Goal: Information Seeking & Learning: Learn about a topic

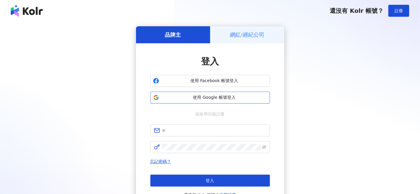
click at [229, 100] on span "使用 Google 帳號登入" at bounding box center [214, 98] width 106 height 6
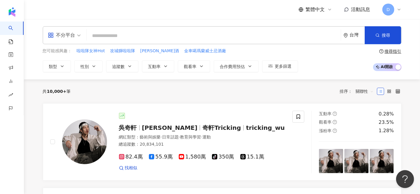
click at [163, 36] on input "search" at bounding box center [213, 35] width 249 height 11
type input "*"
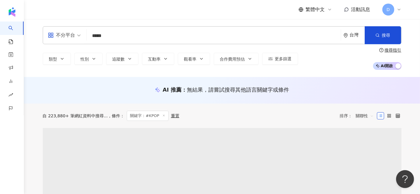
click at [73, 35] on div "不分平台" at bounding box center [61, 35] width 27 height 10
type input "*****"
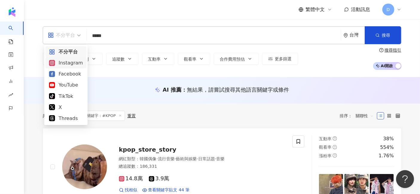
click at [69, 68] on div "Instagram" at bounding box center [65, 62] width 41 height 11
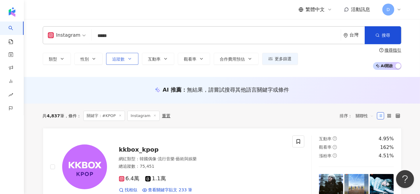
click at [126, 61] on button "追蹤數" at bounding box center [122, 59] width 32 height 12
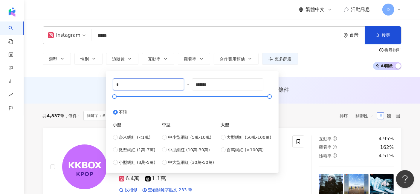
drag, startPoint x: 124, startPoint y: 83, endPoint x: 111, endPoint y: 83, distance: 12.3
click at [111, 83] on div "* - ******* 不限 小型 奈米網紅 (<1萬) 微型網紅 (1萬-3萬) 小型網紅 (3萬-5萬) 中型 中小型網紅 (5萬-10萬) 中型網紅 (…" at bounding box center [192, 122] width 166 height 94
type input "******"
click at [319, 74] on div "Instagram ***** 台灣 搜尋 loading 搜尋名稱、敘述、貼文含有關鍵字 “ #KPOP ” 的網紅 類型 性別 追蹤數 互動率 觀看率 合…" at bounding box center [222, 48] width 396 height 58
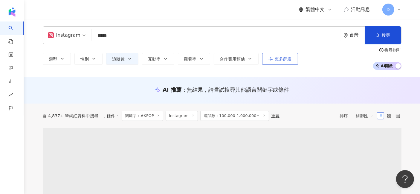
click at [283, 58] on span "更多篩選" at bounding box center [283, 58] width 17 height 5
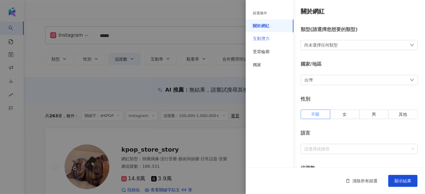
click at [275, 37] on div "互動潛力" at bounding box center [270, 38] width 48 height 13
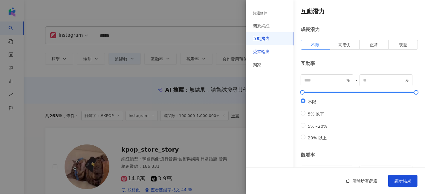
click at [266, 54] on div "受眾輪廓" at bounding box center [261, 52] width 17 height 6
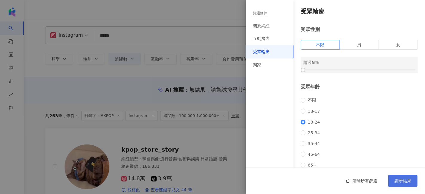
click at [412, 184] on button "顯示結果" at bounding box center [402, 181] width 29 height 12
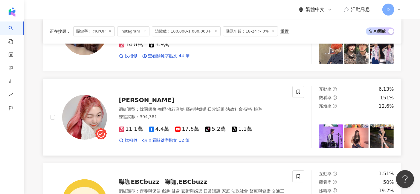
scroll to position [133, 0]
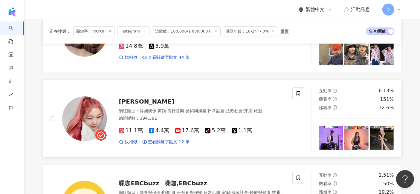
click at [138, 97] on div "李侑真" at bounding box center [202, 101] width 166 height 8
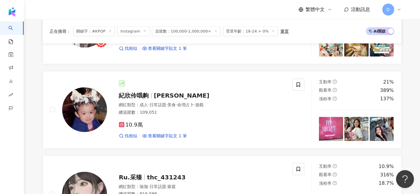
scroll to position [930, 0]
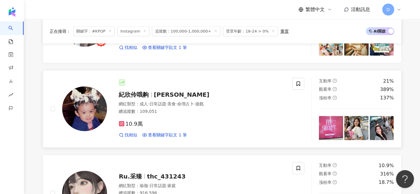
click at [169, 91] on span "cindychi_life" at bounding box center [182, 94] width 56 height 7
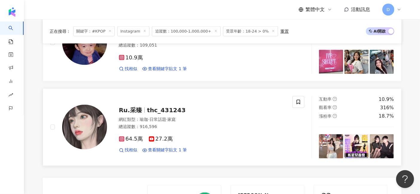
scroll to position [997, 0]
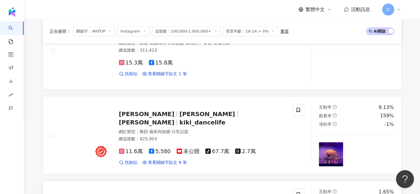
scroll to position [1077, 0]
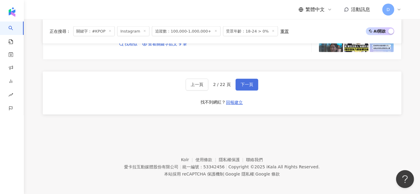
click at [247, 83] on span "下一頁" at bounding box center [247, 84] width 13 height 5
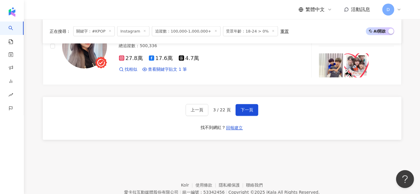
scroll to position [1075, 0]
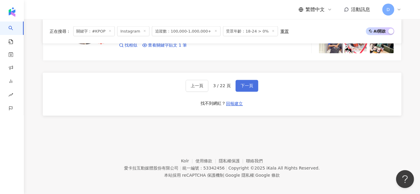
click at [243, 86] on span "下一頁" at bounding box center [247, 86] width 13 height 5
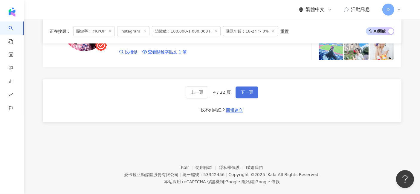
click at [252, 87] on button "下一頁" at bounding box center [247, 93] width 23 height 12
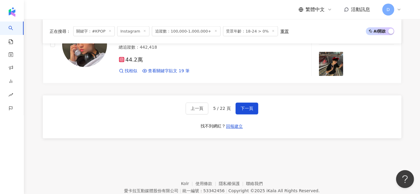
scroll to position [1042, 0]
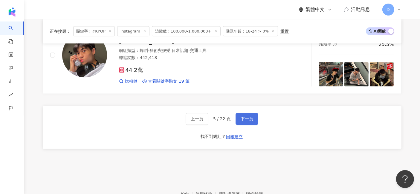
click at [252, 117] on span "下一頁" at bounding box center [247, 119] width 13 height 5
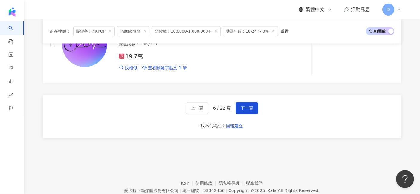
scroll to position [1075, 0]
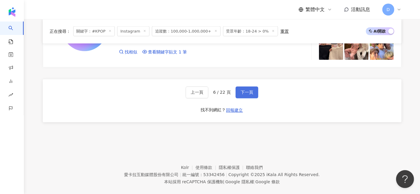
click at [249, 90] on span "下一頁" at bounding box center [247, 92] width 13 height 5
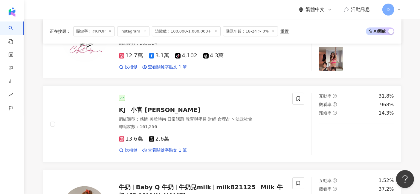
scroll to position [146, 0]
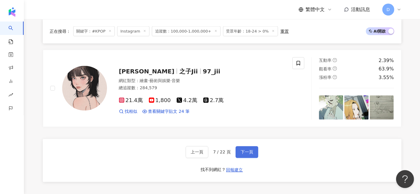
click at [242, 153] on button "下一頁" at bounding box center [247, 152] width 23 height 12
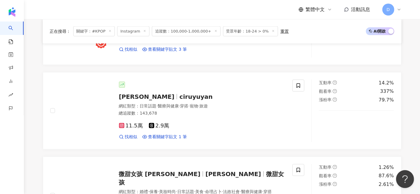
scroll to position [1075, 0]
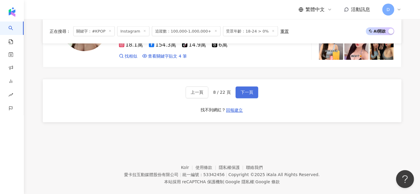
click at [241, 90] on span "下一頁" at bounding box center [247, 92] width 13 height 5
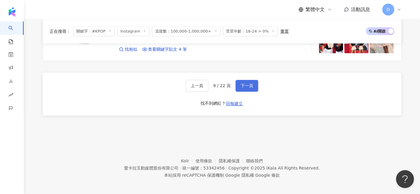
click at [247, 84] on span "下一頁" at bounding box center [247, 86] width 13 height 5
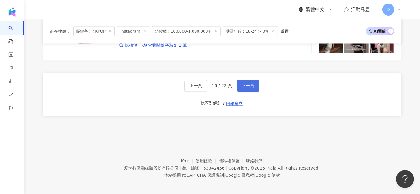
click at [249, 84] on span "下一頁" at bounding box center [248, 86] width 13 height 5
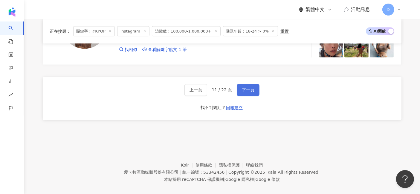
click at [253, 84] on button "下一頁" at bounding box center [248, 90] width 23 height 12
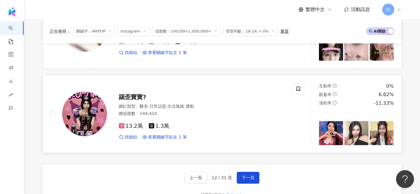
scroll to position [1042, 0]
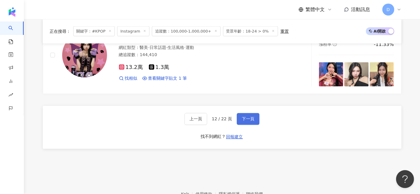
click at [249, 117] on span "下一頁" at bounding box center [248, 119] width 13 height 5
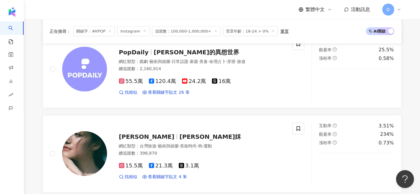
scroll to position [1075, 0]
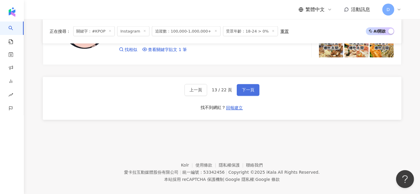
click at [254, 85] on button "下一頁" at bounding box center [248, 90] width 23 height 12
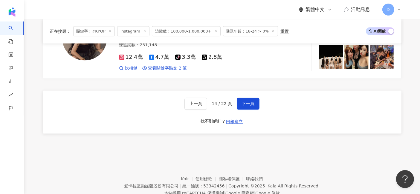
scroll to position [1078, 0]
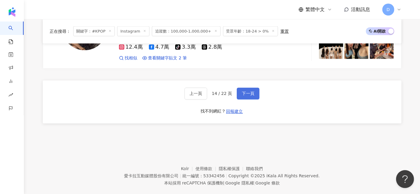
click at [254, 88] on button "下一頁" at bounding box center [248, 94] width 23 height 12
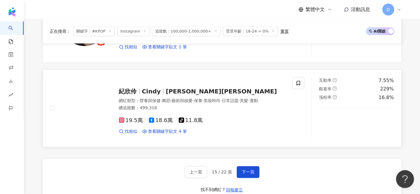
scroll to position [1042, 0]
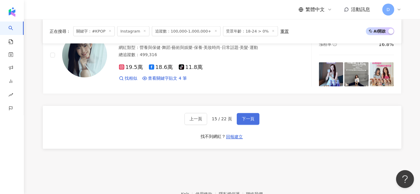
click at [255, 118] on button "下一頁" at bounding box center [248, 119] width 23 height 12
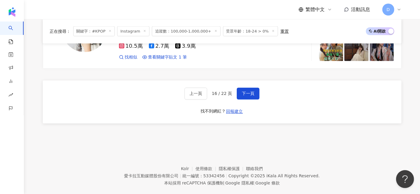
scroll to position [1075, 0]
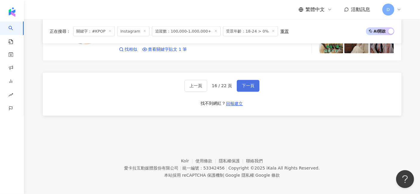
click at [250, 84] on span "下一頁" at bounding box center [248, 86] width 13 height 5
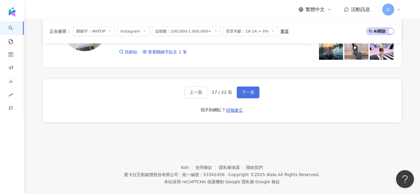
click at [248, 90] on span "下一頁" at bounding box center [248, 92] width 13 height 5
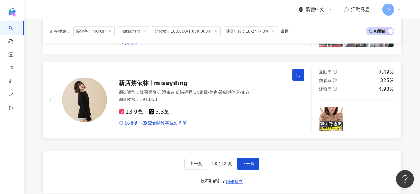
scroll to position [1042, 0]
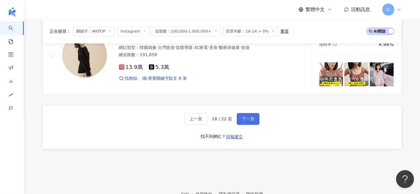
click at [249, 117] on span "下一頁" at bounding box center [248, 119] width 13 height 5
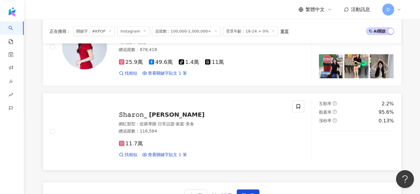
scroll to position [1075, 0]
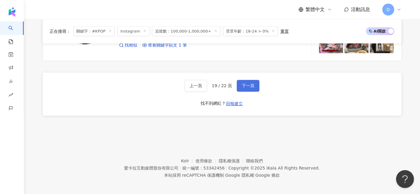
click at [252, 86] on span "下一頁" at bounding box center [248, 86] width 13 height 5
click at [249, 84] on span "下一頁" at bounding box center [248, 86] width 13 height 5
click at [250, 86] on button "下一頁" at bounding box center [248, 86] width 23 height 12
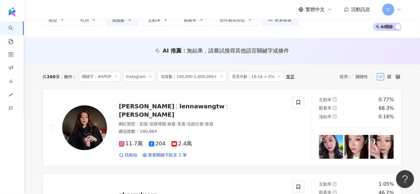
scroll to position [25, 0]
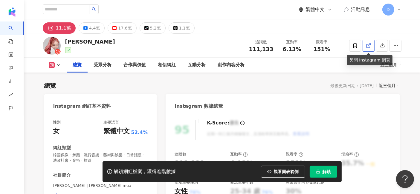
click at [368, 45] on line at bounding box center [369, 45] width 2 height 2
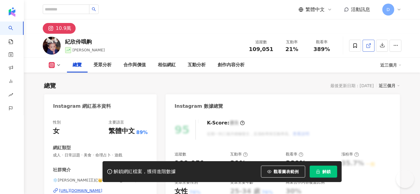
click at [368, 47] on icon at bounding box center [368, 45] width 5 height 5
